Goal: Information Seeking & Learning: Learn about a topic

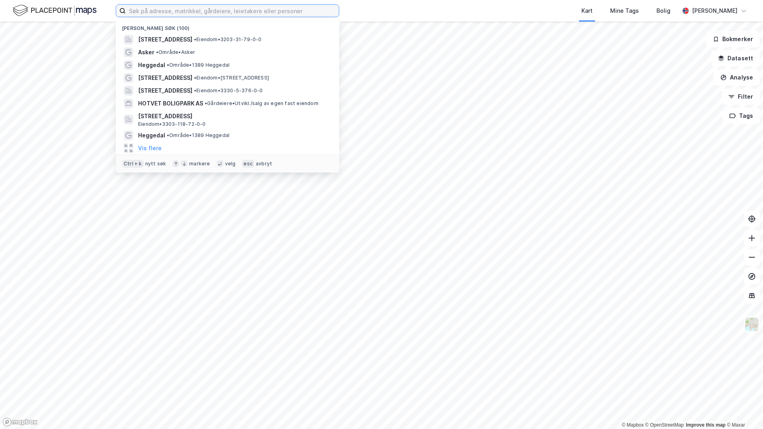
click at [262, 10] on input at bounding box center [232, 11] width 213 height 12
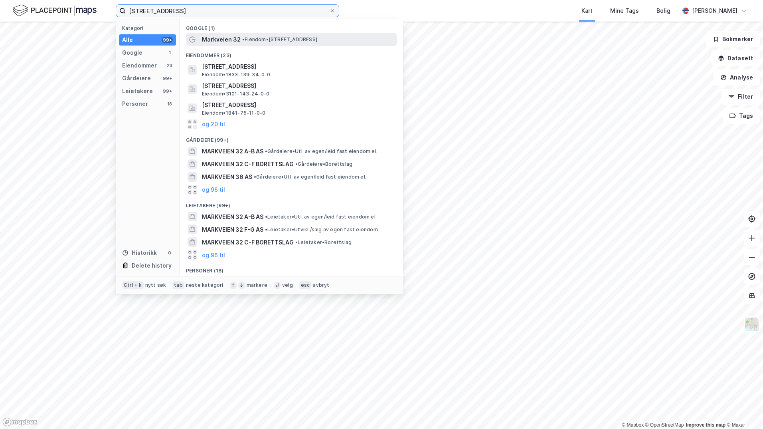
type input "[STREET_ADDRESS]"
click at [235, 38] on span "Markveien 32" at bounding box center [221, 40] width 39 height 10
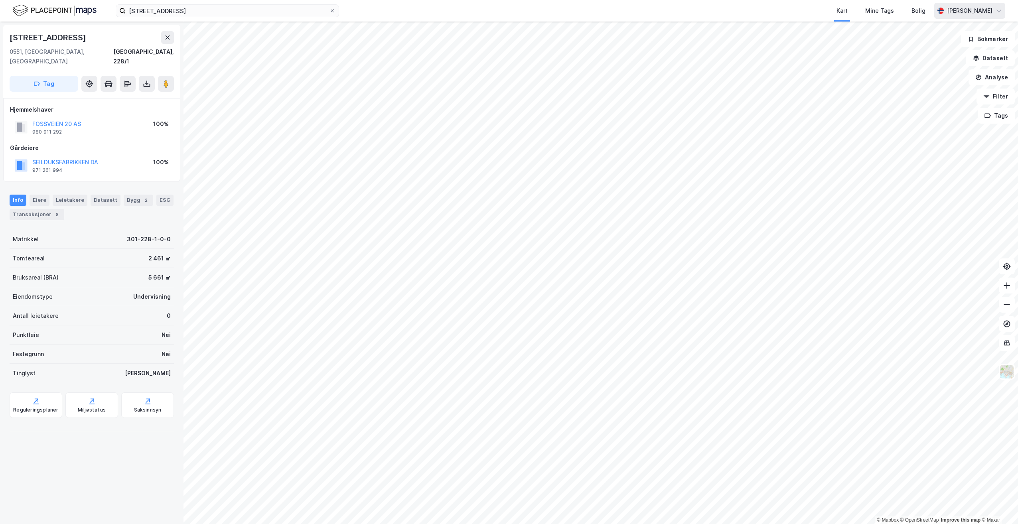
click at [763, 9] on icon at bounding box center [999, 11] width 6 height 6
click at [763, 48] on div "Logg ut" at bounding box center [930, 49] width 22 height 10
